Goal: Book appointment/travel/reservation

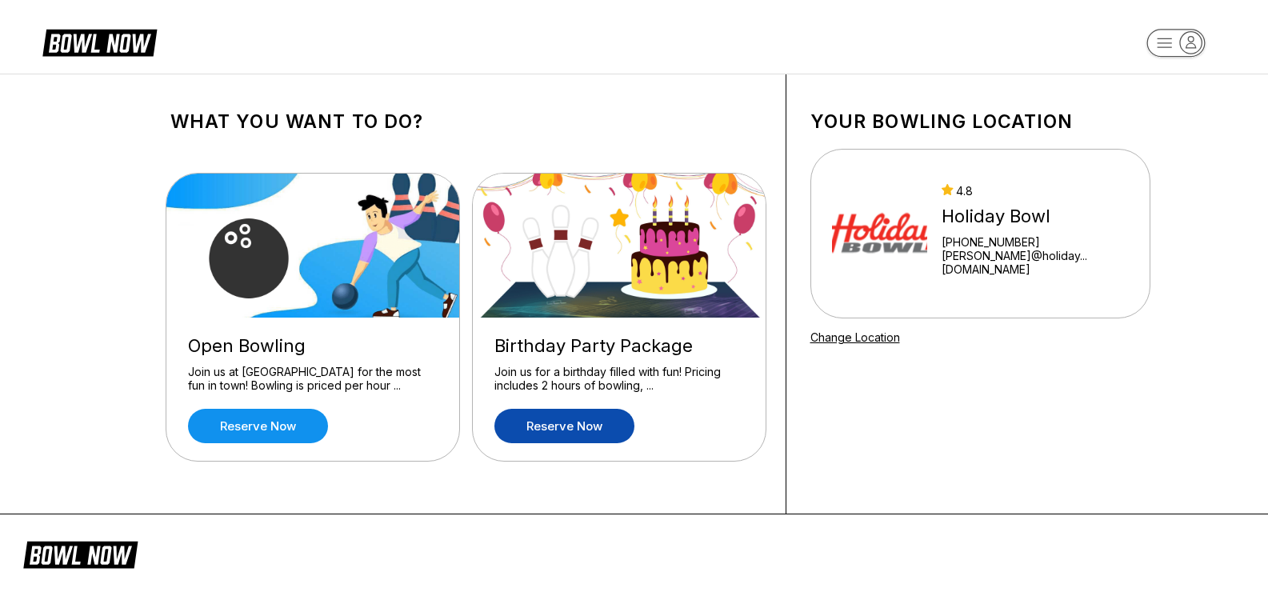
click at [592, 416] on link "Reserve now" at bounding box center [564, 426] width 140 height 34
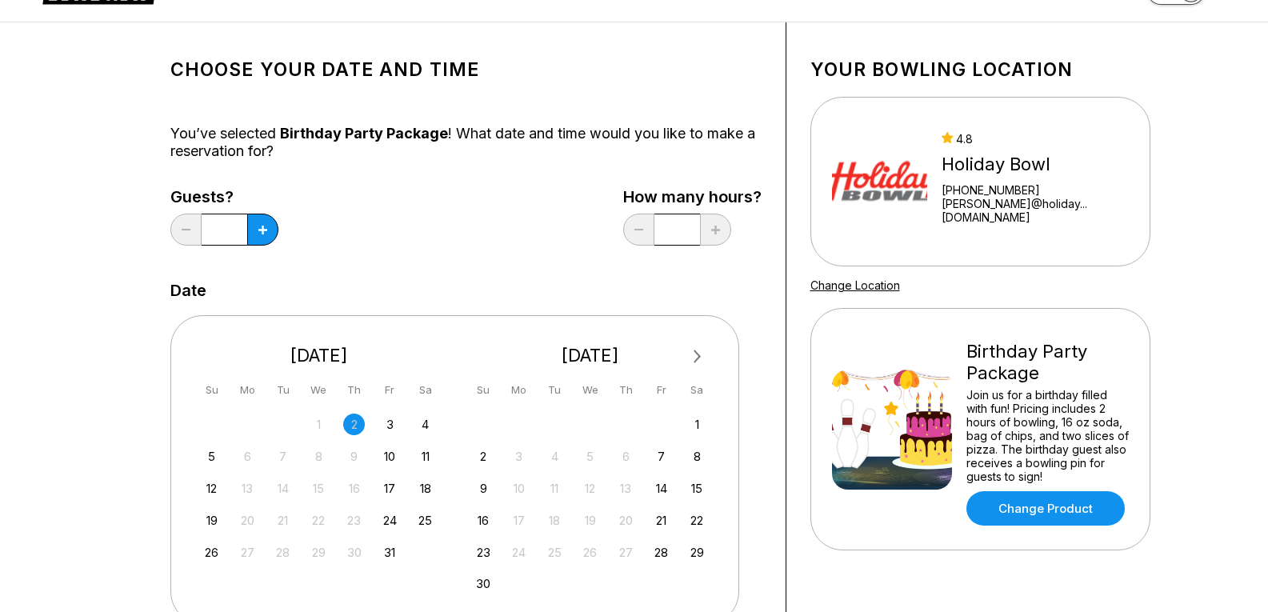
scroll to position [80, 0]
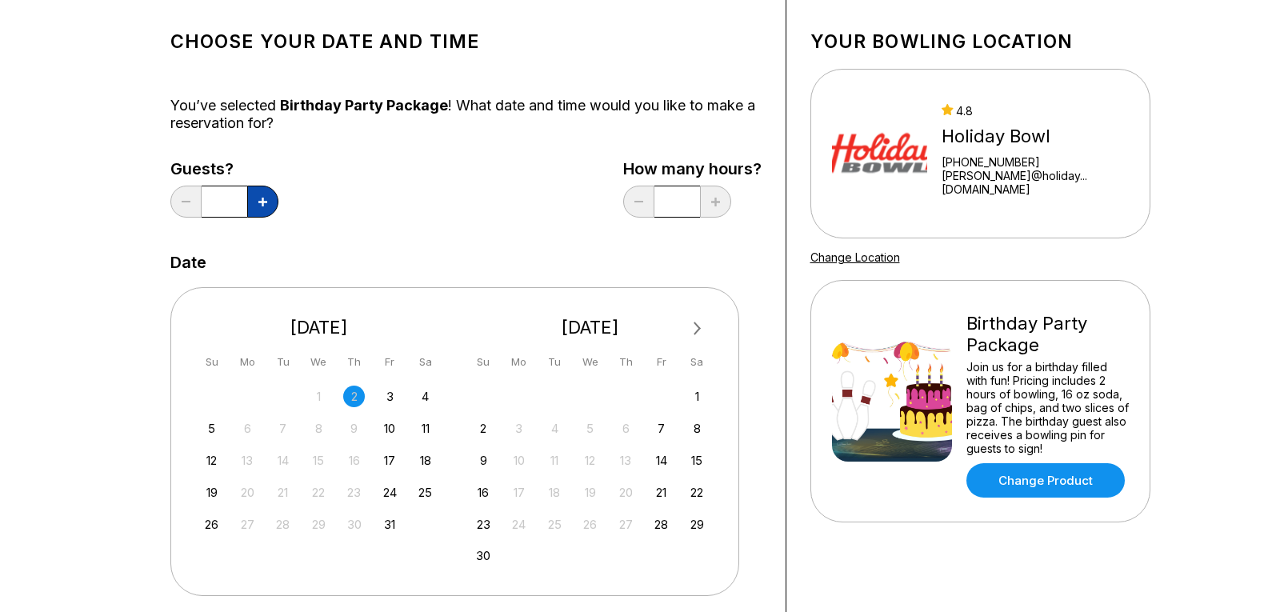
click at [264, 205] on icon at bounding box center [262, 202] width 9 height 9
drag, startPoint x: 244, startPoint y: 204, endPoint x: 206, endPoint y: 199, distance: 37.9
click at [206, 199] on input "*" at bounding box center [225, 202] width 46 height 32
click at [273, 197] on button at bounding box center [262, 202] width 31 height 32
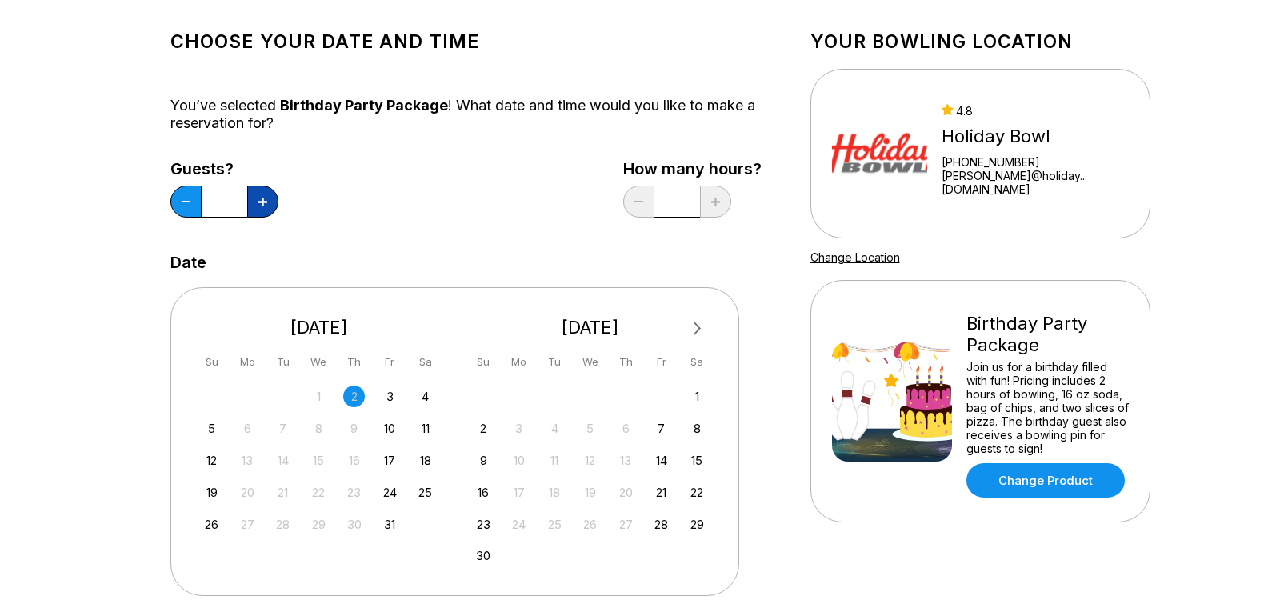
click at [273, 197] on button at bounding box center [262, 202] width 31 height 32
click at [270, 197] on button at bounding box center [262, 202] width 31 height 32
click at [270, 198] on button at bounding box center [262, 202] width 31 height 32
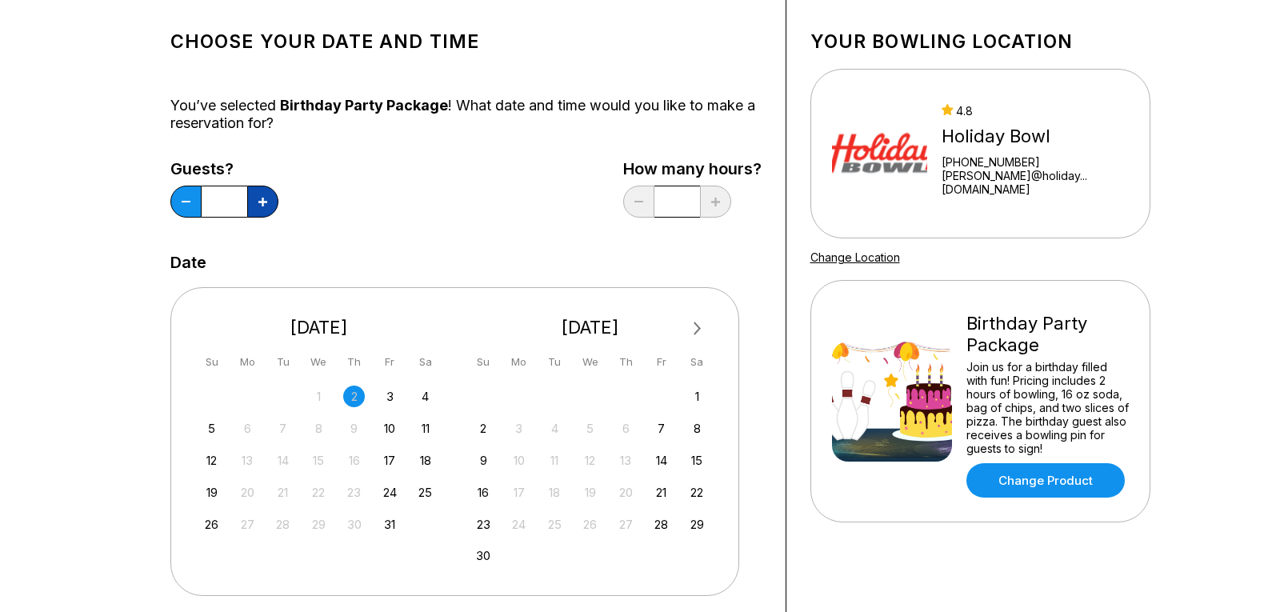
click at [270, 198] on button at bounding box center [262, 202] width 31 height 32
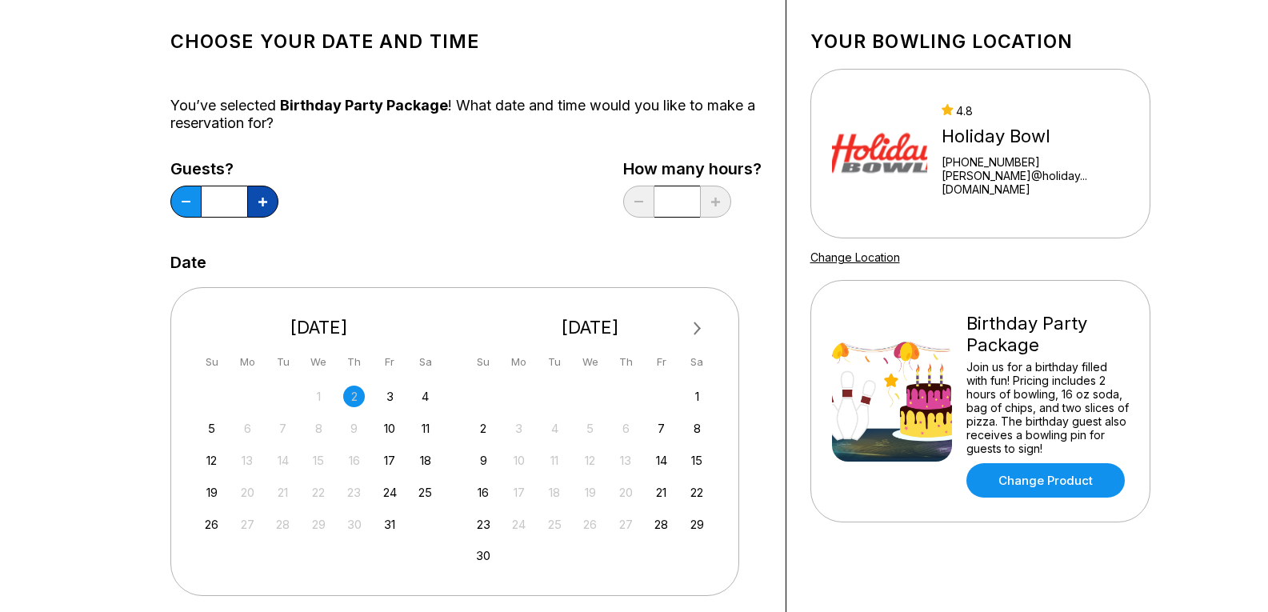
click at [270, 198] on button at bounding box center [262, 202] width 31 height 32
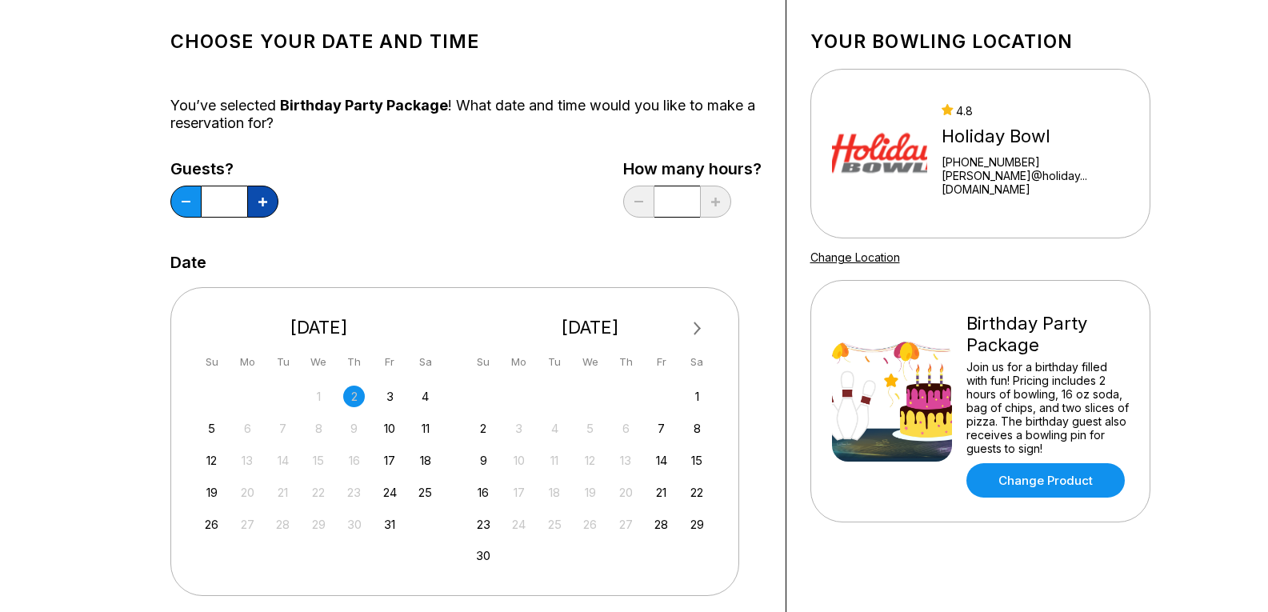
click at [270, 198] on button at bounding box center [262, 202] width 31 height 32
type input "**"
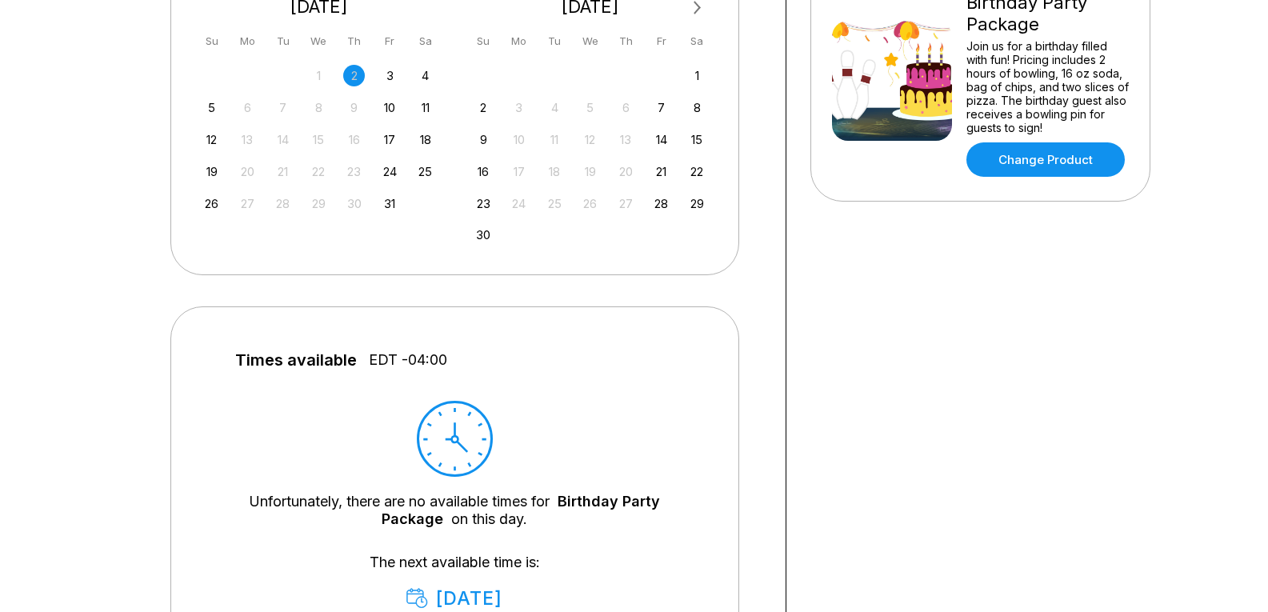
scroll to position [400, 0]
click at [703, 13] on button "Next Month" at bounding box center [698, 9] width 26 height 26
click at [659, 146] on div "19" at bounding box center [661, 141] width 22 height 22
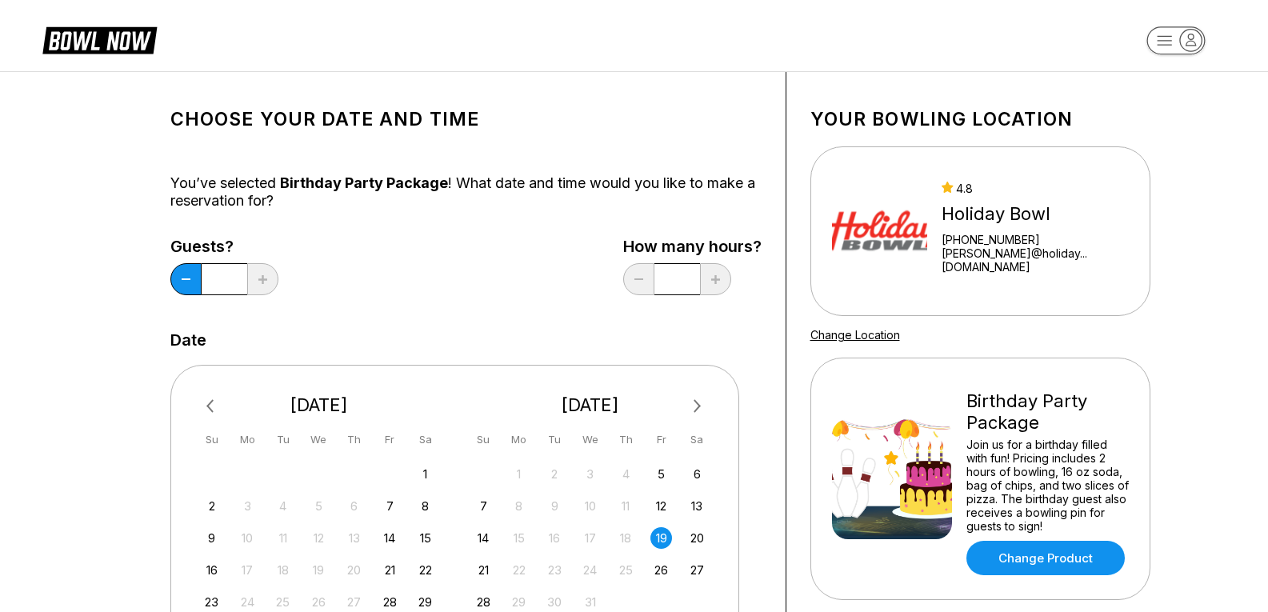
scroll to position [0, 0]
